Goal: Task Accomplishment & Management: Manage account settings

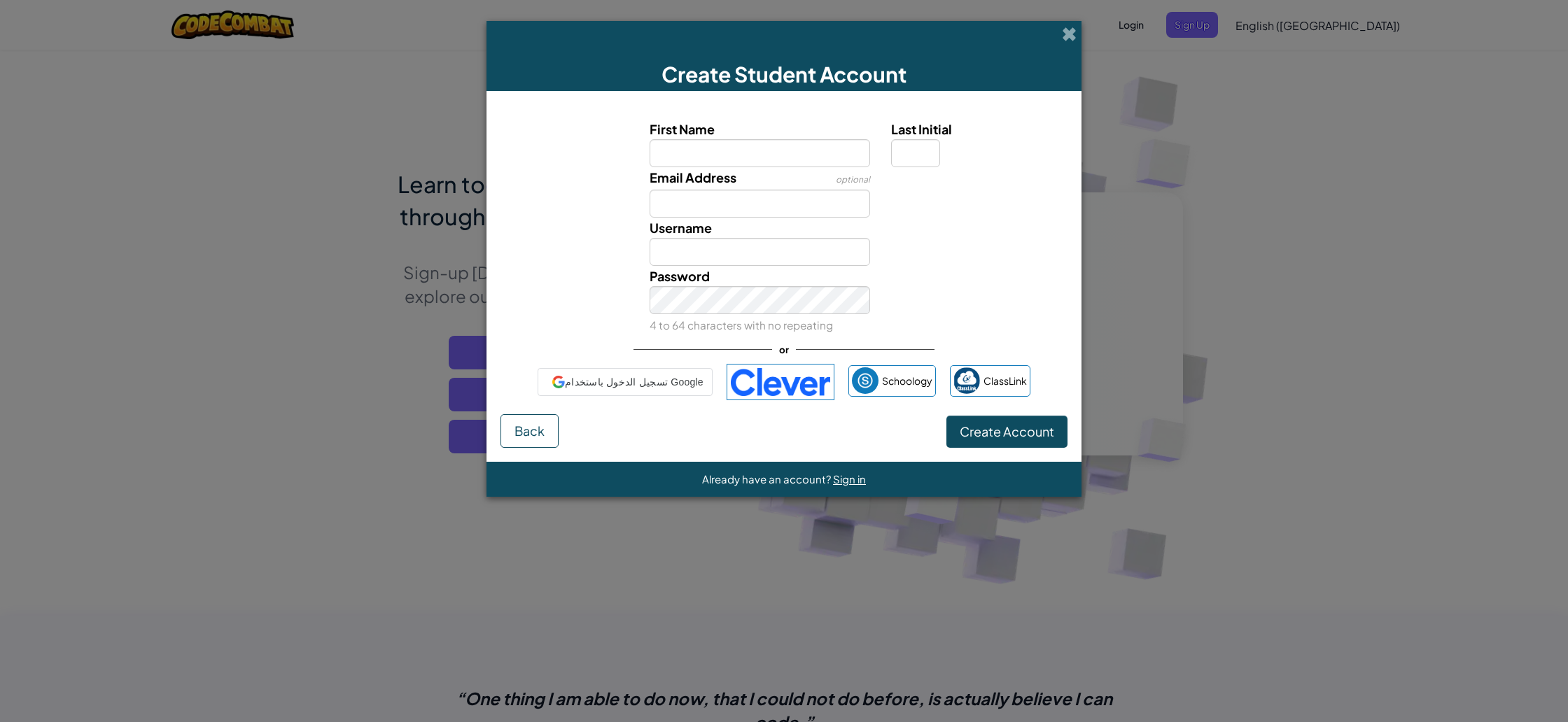
click at [857, 486] on div "Already have an account? Sign in" at bounding box center [784, 480] width 164 height 18
click at [850, 481] on span "Sign in" at bounding box center [849, 479] width 33 height 13
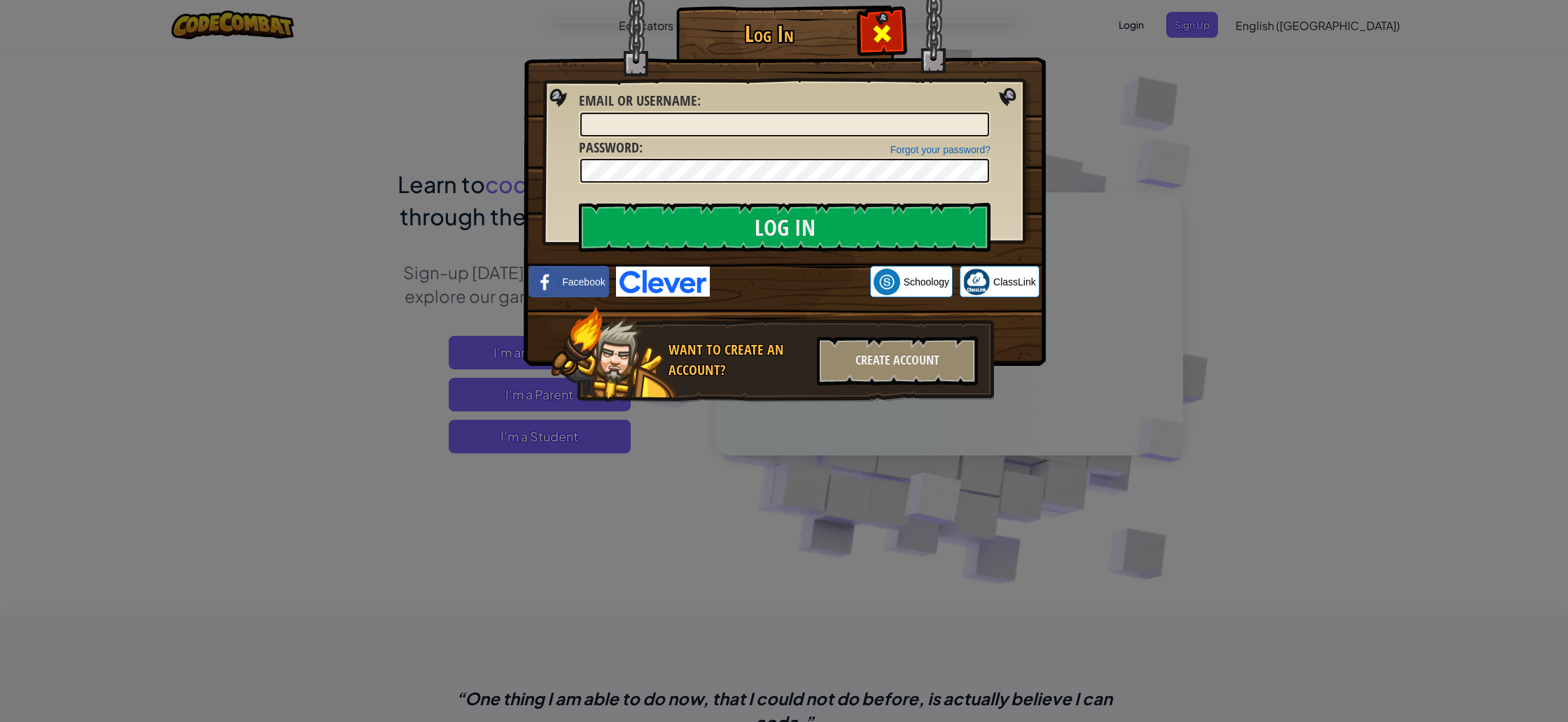
click at [874, 20] on div at bounding box center [881, 32] width 44 height 44
